Goal: Information Seeking & Learning: Find specific page/section

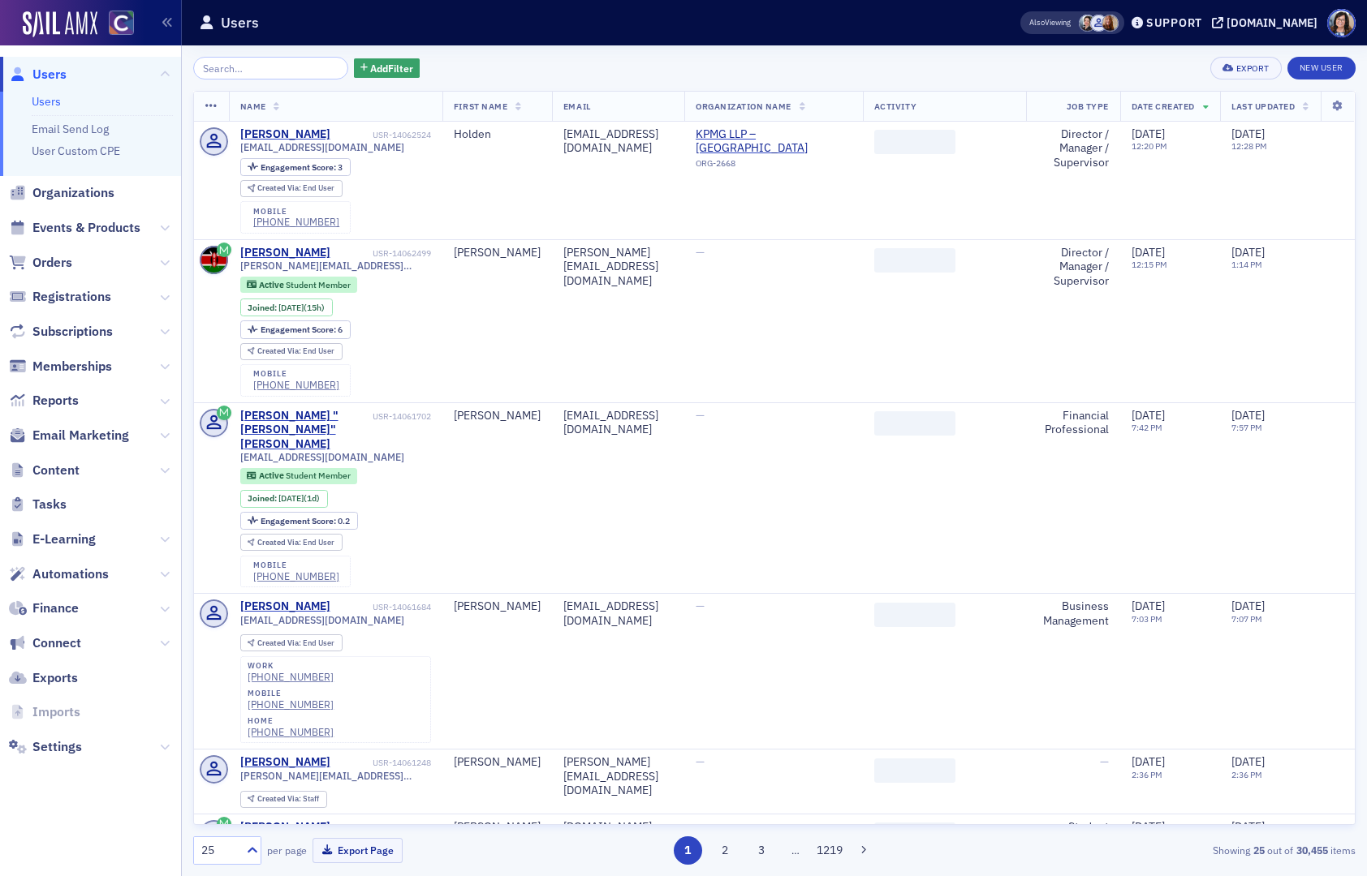
click at [286, 65] on input "search" at bounding box center [270, 68] width 155 height 23
click at [111, 219] on span "Events & Products" at bounding box center [86, 228] width 108 height 18
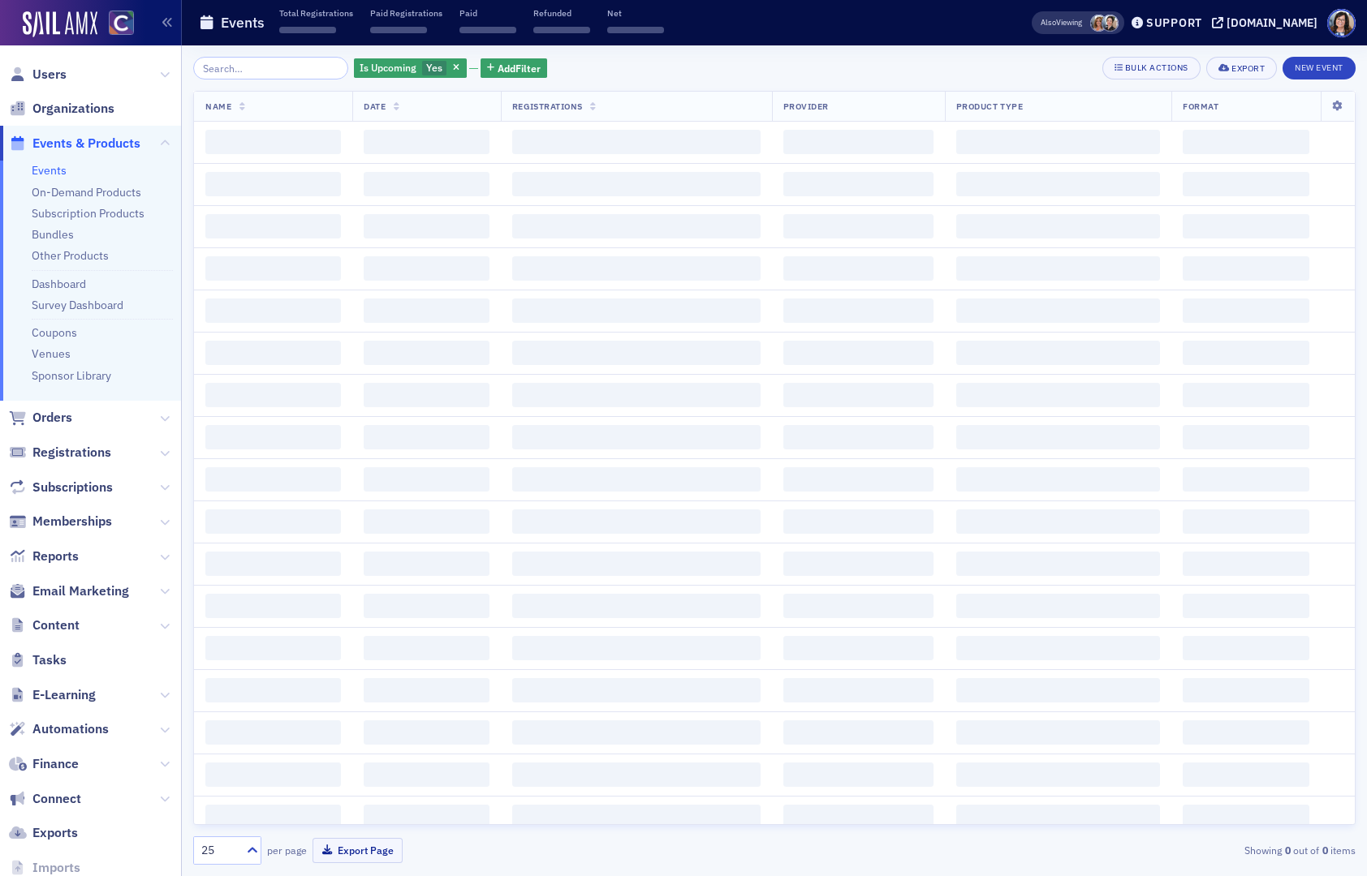
click at [267, 67] on input "search" at bounding box center [270, 68] width 155 height 23
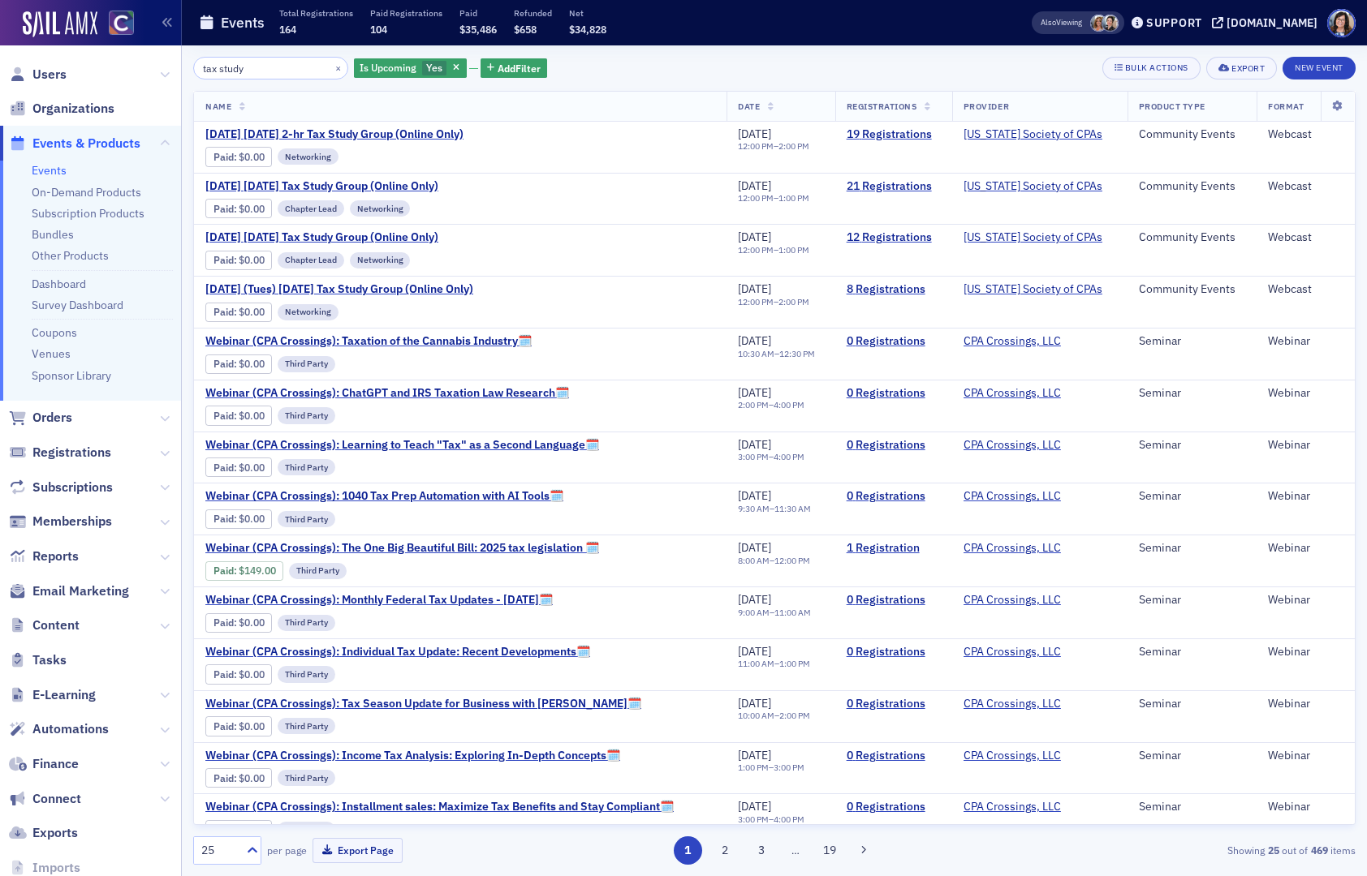
click at [450, 68] on span "button" at bounding box center [457, 68] width 15 height 15
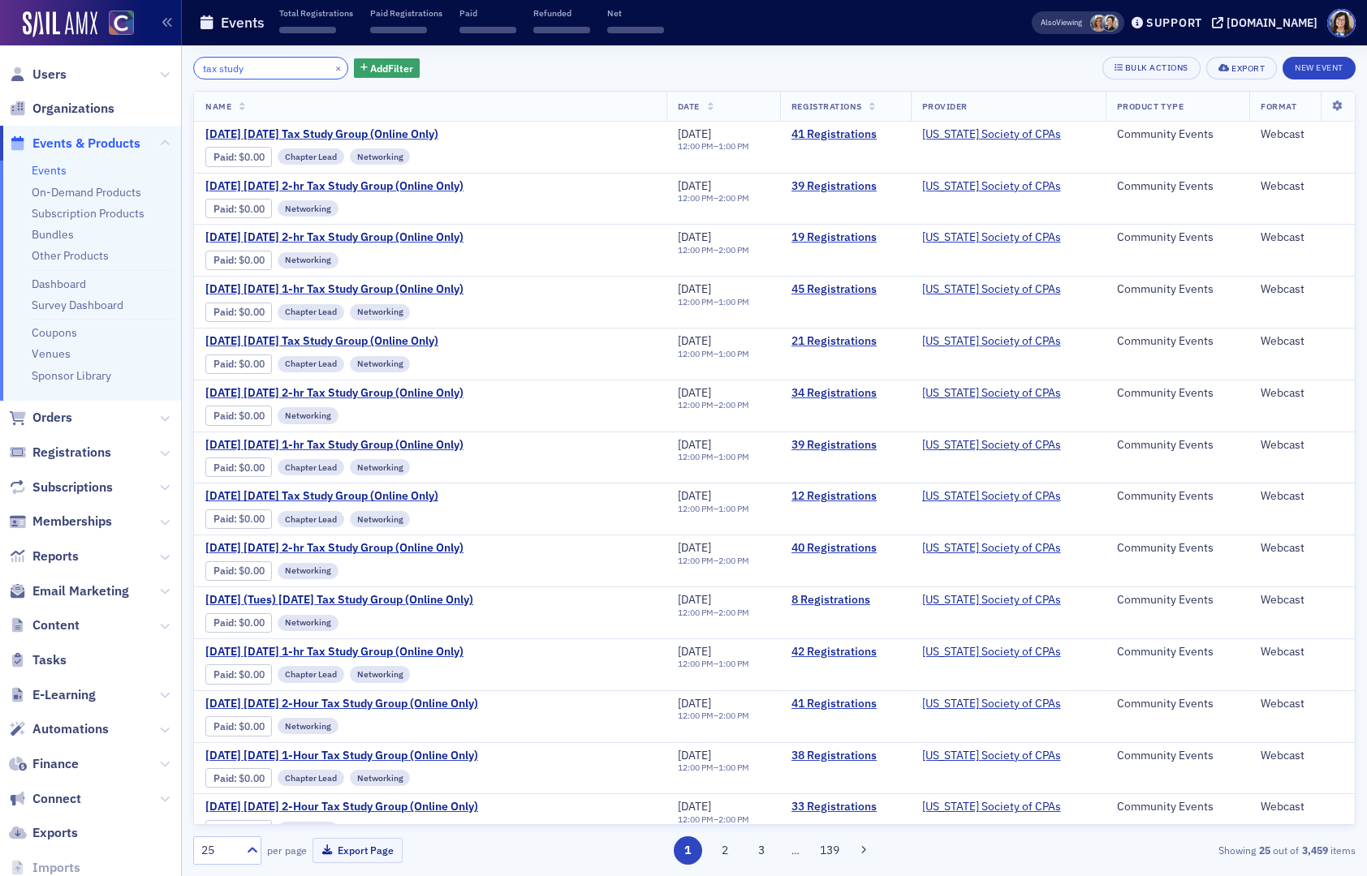
click at [278, 71] on input "tax study" at bounding box center [270, 68] width 155 height 23
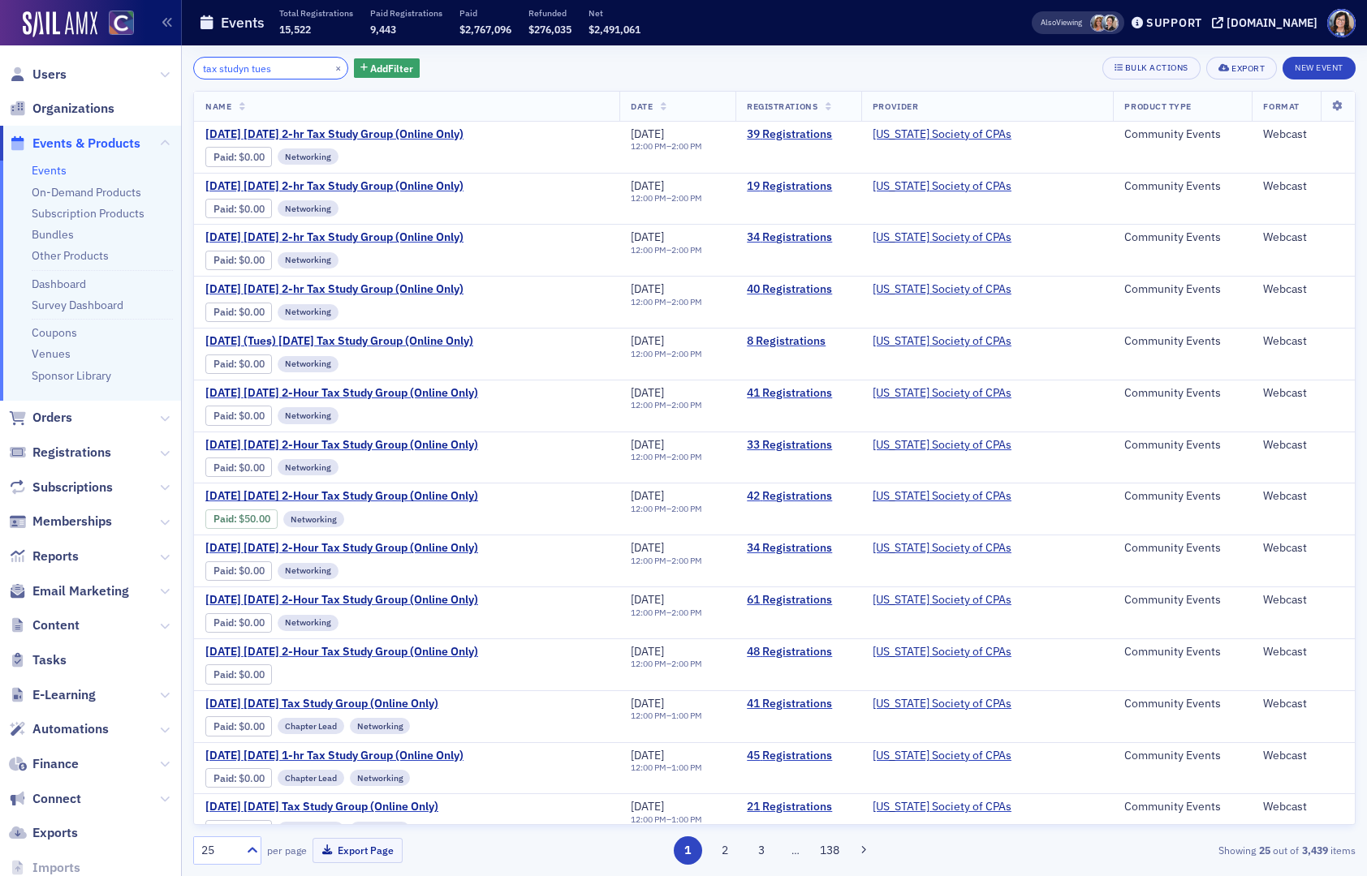
click at [249, 71] on input "tax studyn tues" at bounding box center [270, 68] width 155 height 23
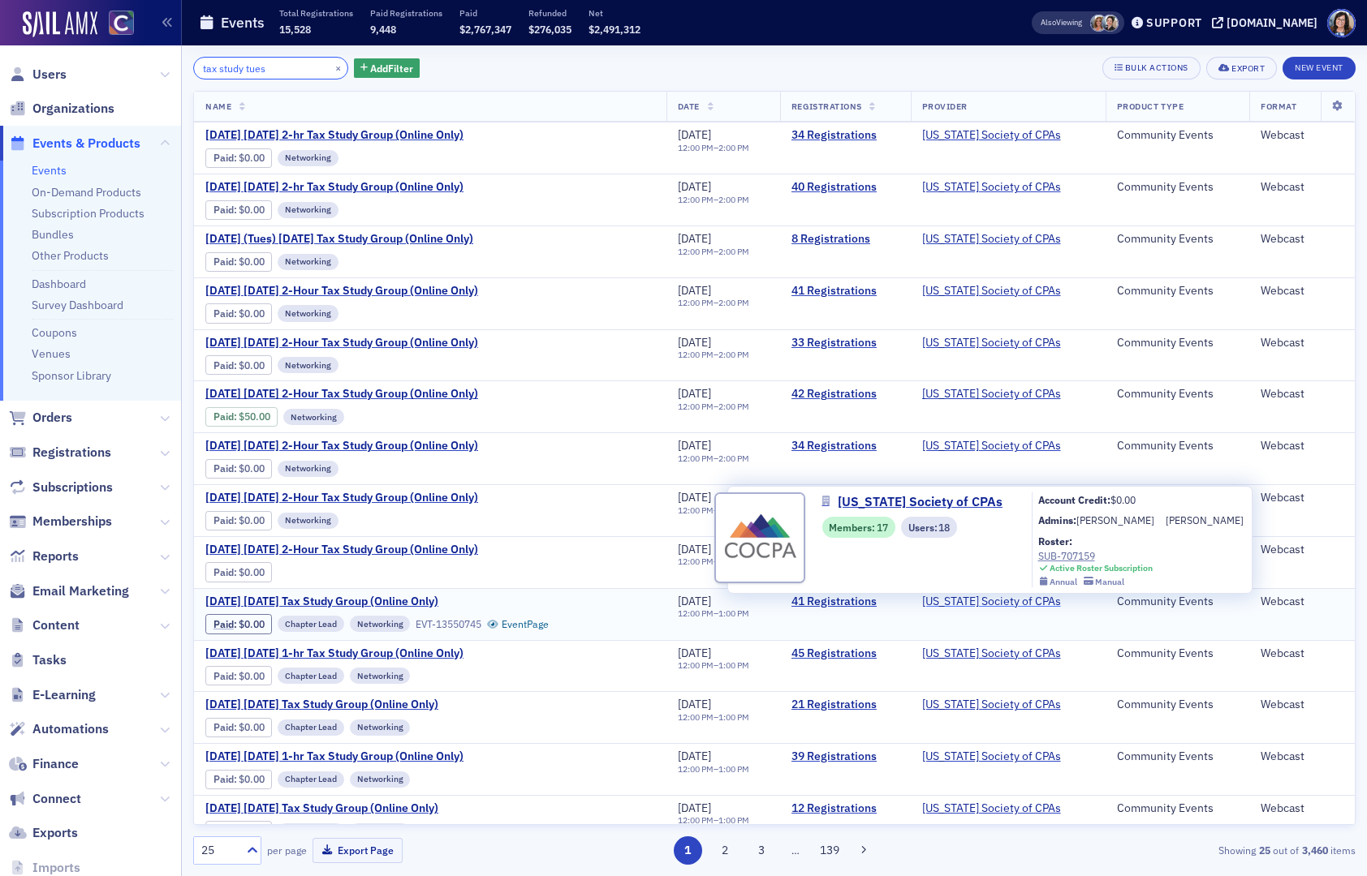
scroll to position [105, 0]
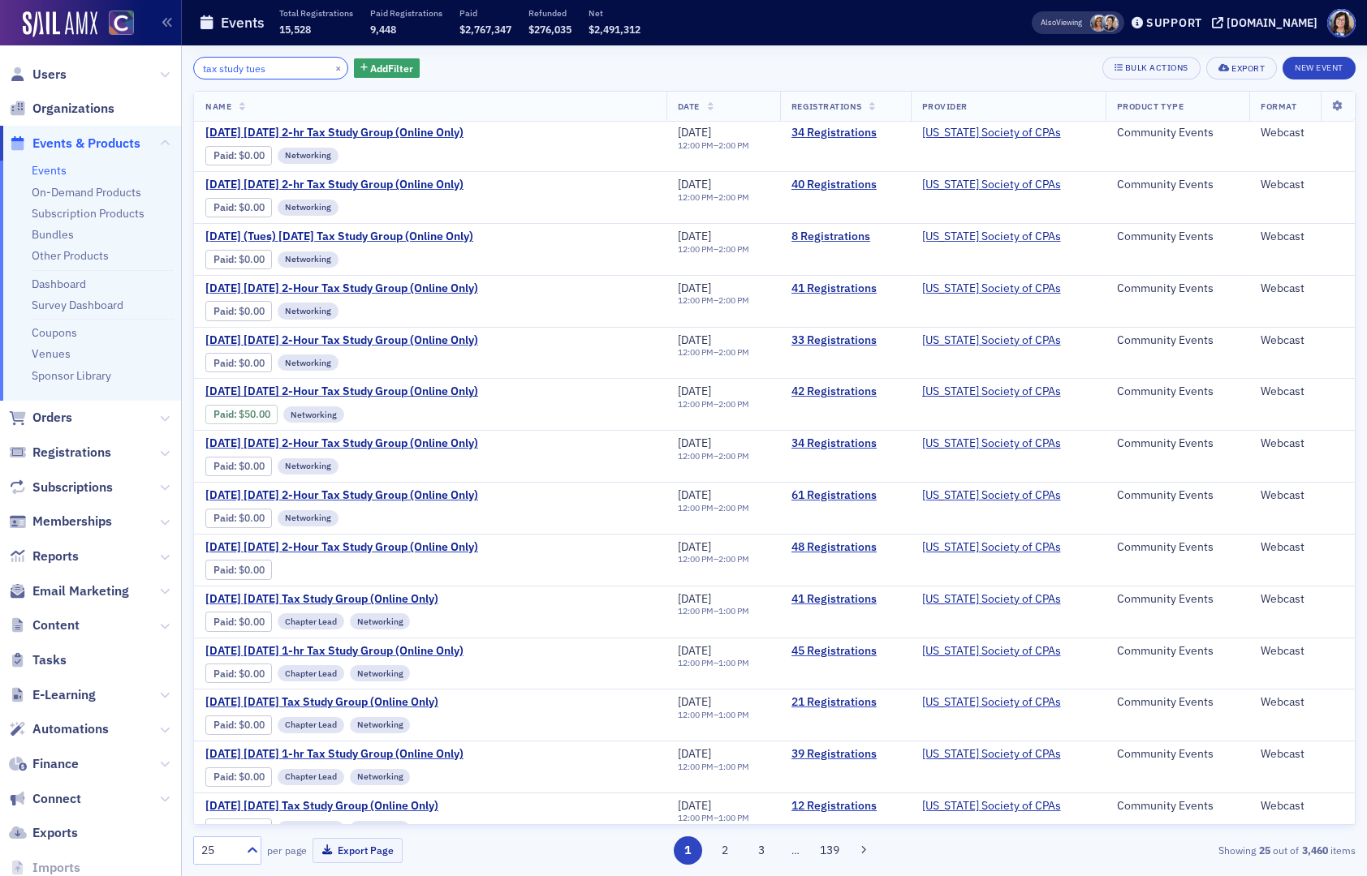
click at [291, 71] on input "tax study tues" at bounding box center [270, 68] width 155 height 23
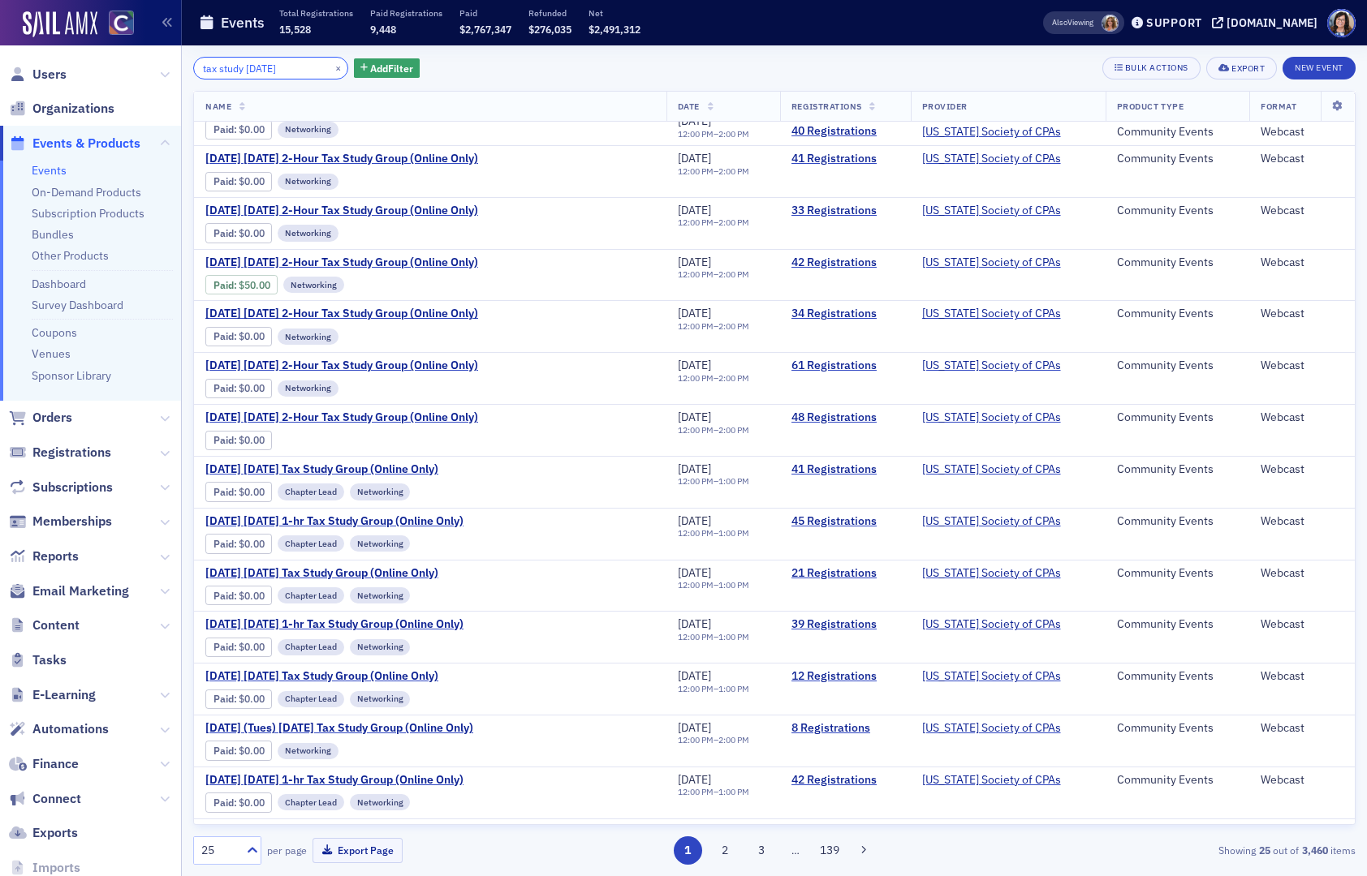
scroll to position [182, 0]
type input "tax study tuesday"
